Goal: Task Accomplishment & Management: Manage account settings

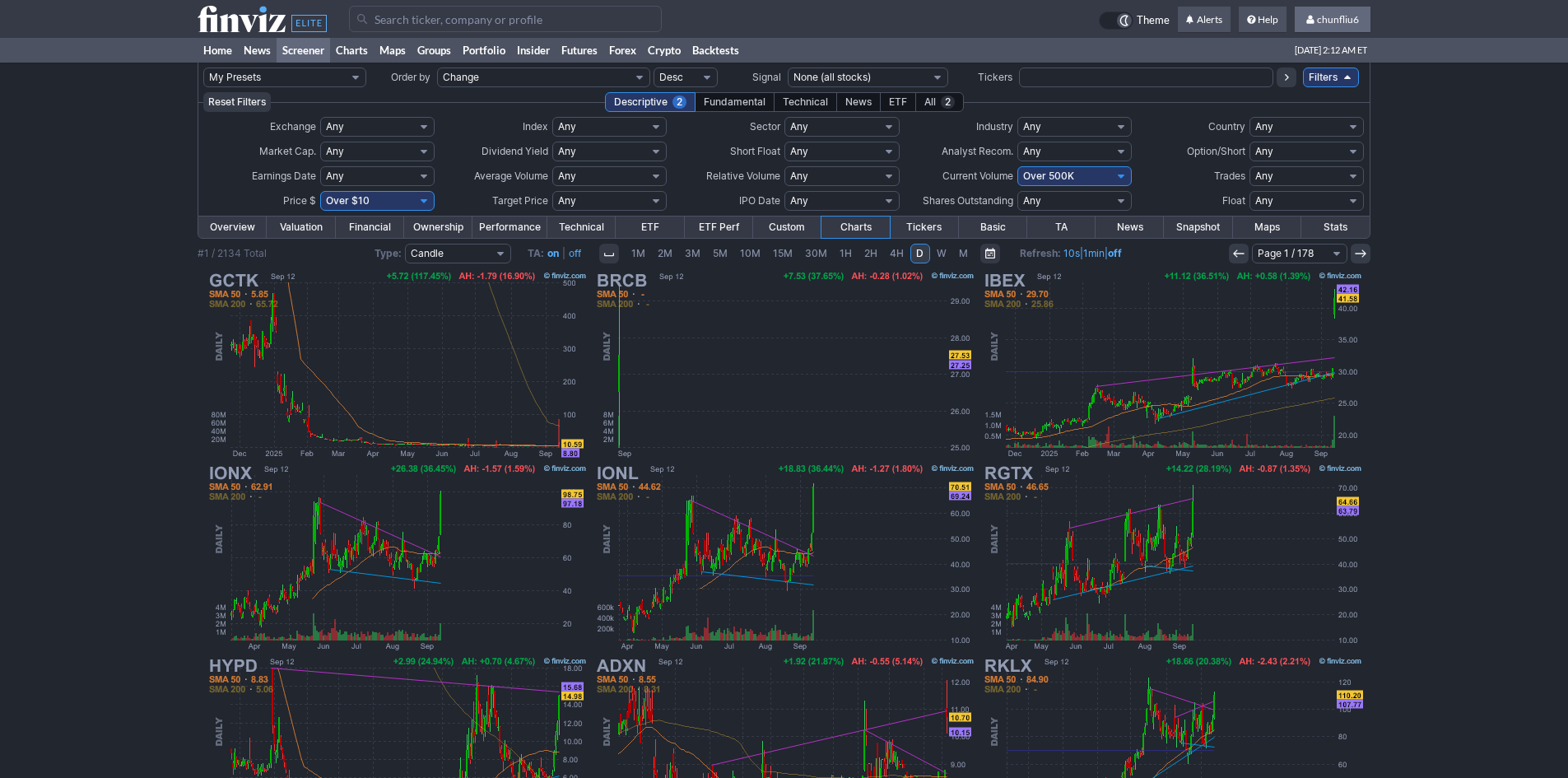
click at [1338, 24] on span "chunfliu6" at bounding box center [1338, 19] width 42 height 12
click at [1319, 122] on link "Sign Out" at bounding box center [1324, 122] width 93 height 27
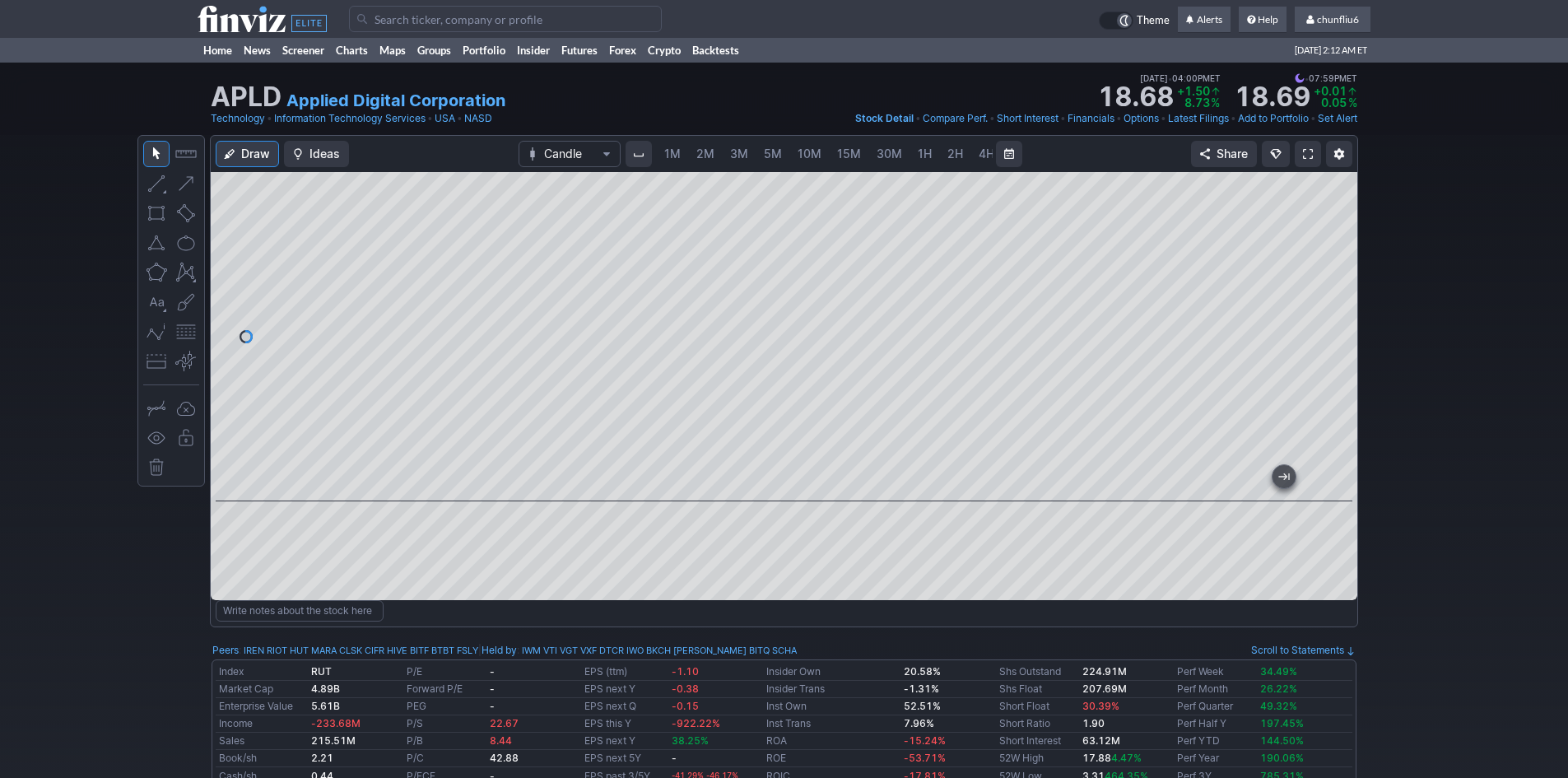
scroll to position [0, 89]
drag, startPoint x: 1339, startPoint y: 247, endPoint x: 1333, endPoint y: 267, distance: 20.9
click at [1333, 267] on div at bounding box center [1340, 332] width 34 height 288
click at [1324, 21] on span "chunfliu6" at bounding box center [1338, 19] width 42 height 12
click at [1302, 124] on link "Sign Out" at bounding box center [1324, 122] width 93 height 27
